Goal: Find specific page/section: Find specific page/section

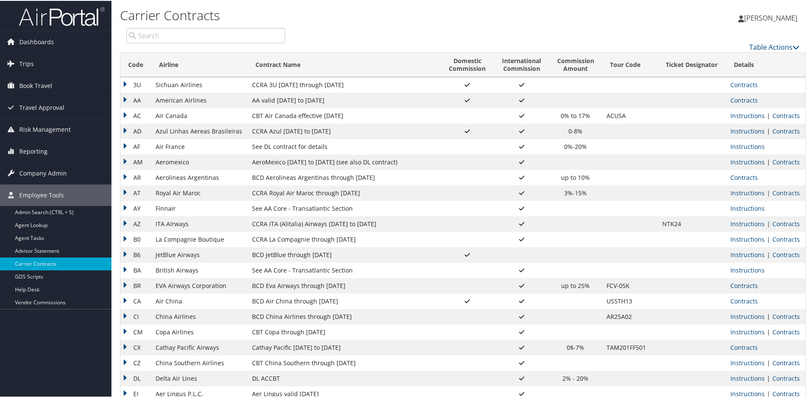
click at [175, 31] on input "search" at bounding box center [206, 34] width 159 height 15
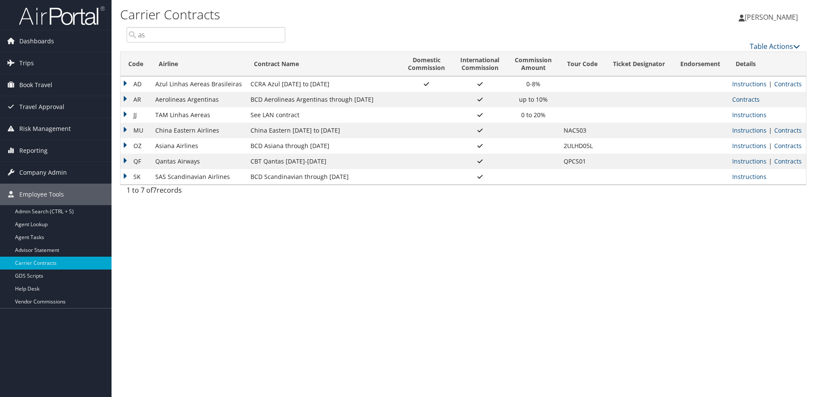
type input "a"
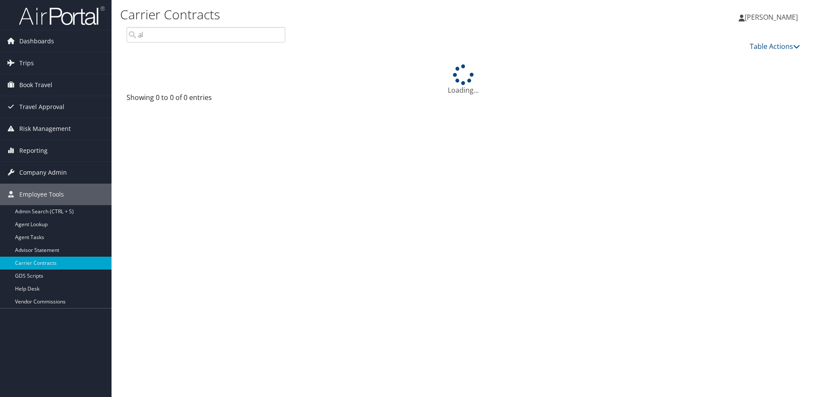
type input "a"
